Goal: Transaction & Acquisition: Purchase product/service

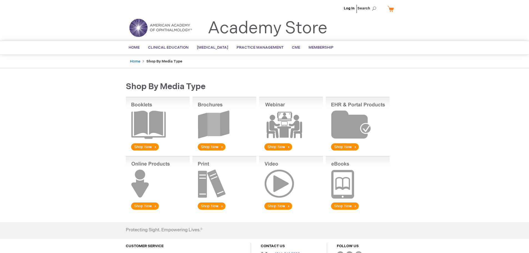
click at [352, 126] on img at bounding box center [358, 124] width 64 height 55
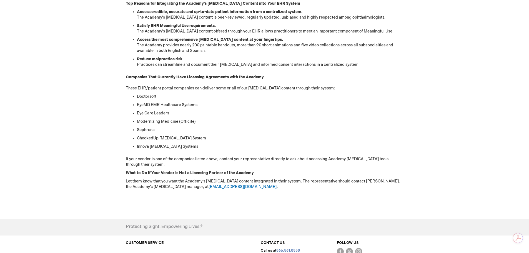
scroll to position [138, 0]
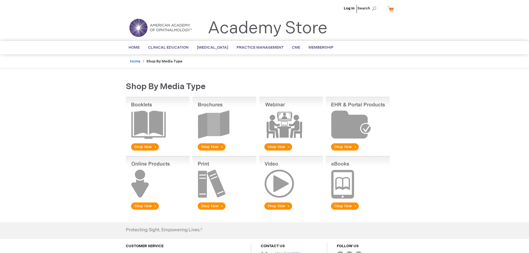
click at [292, 184] on img at bounding box center [291, 183] width 64 height 55
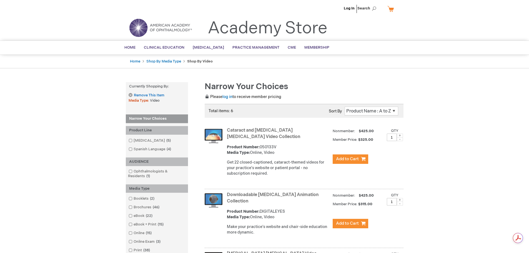
drag, startPoint x: 253, startPoint y: 202, endPoint x: 228, endPoint y: 197, distance: 25.2
click at [228, 197] on strong "Downloadable [MEDICAL_DATA] Animation Collection" at bounding box center [278, 198] width 103 height 13
copy link "Downloadable [MEDICAL_DATA] Animation Collection"
click at [141, 94] on span "Remove This Item" at bounding box center [149, 95] width 31 height 5
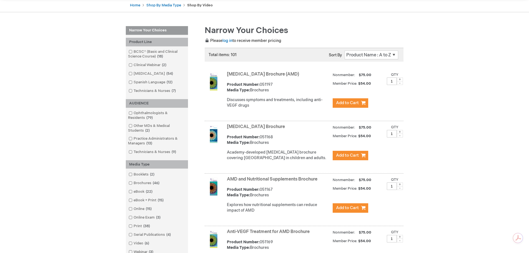
scroll to position [56, 0]
click at [149, 60] on ol "BCSC® (Basic and Clinical Science Course) 18 items Clinical Webinar 2 items Pat…" at bounding box center [157, 72] width 57 height 44
click at [149, 58] on link "BCSC® (Basic and Clinical Science Course) 18 items" at bounding box center [156, 55] width 59 height 10
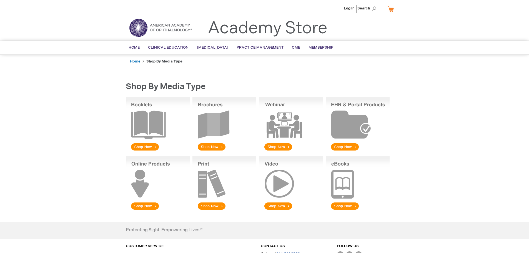
click at [286, 179] on img at bounding box center [291, 183] width 64 height 55
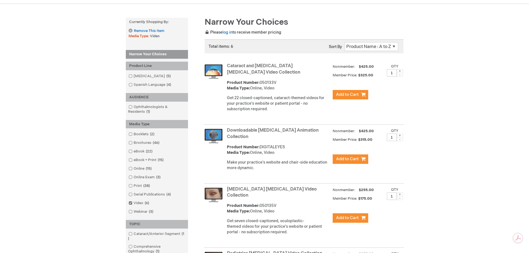
scroll to position [83, 0]
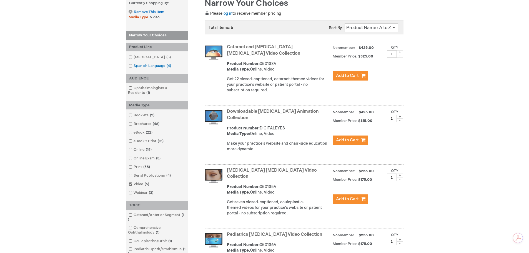
click at [132, 66] on link "Spanish Language 4 items" at bounding box center [150, 65] width 46 height 5
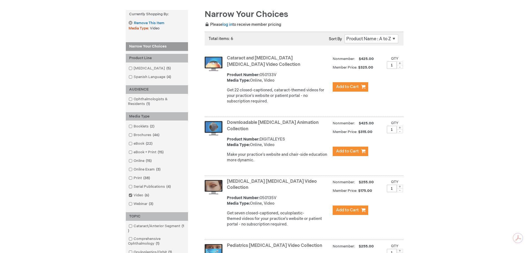
scroll to position [111, 0]
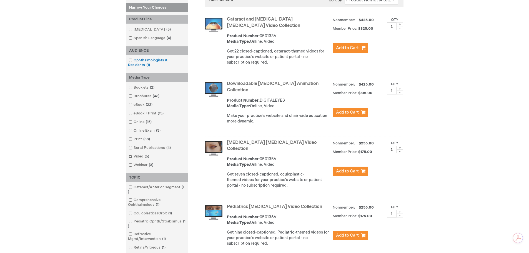
click at [160, 59] on link "Ophthalmologists & Residents 1 item" at bounding box center [156, 63] width 59 height 10
